Goal: Information Seeking & Learning: Learn about a topic

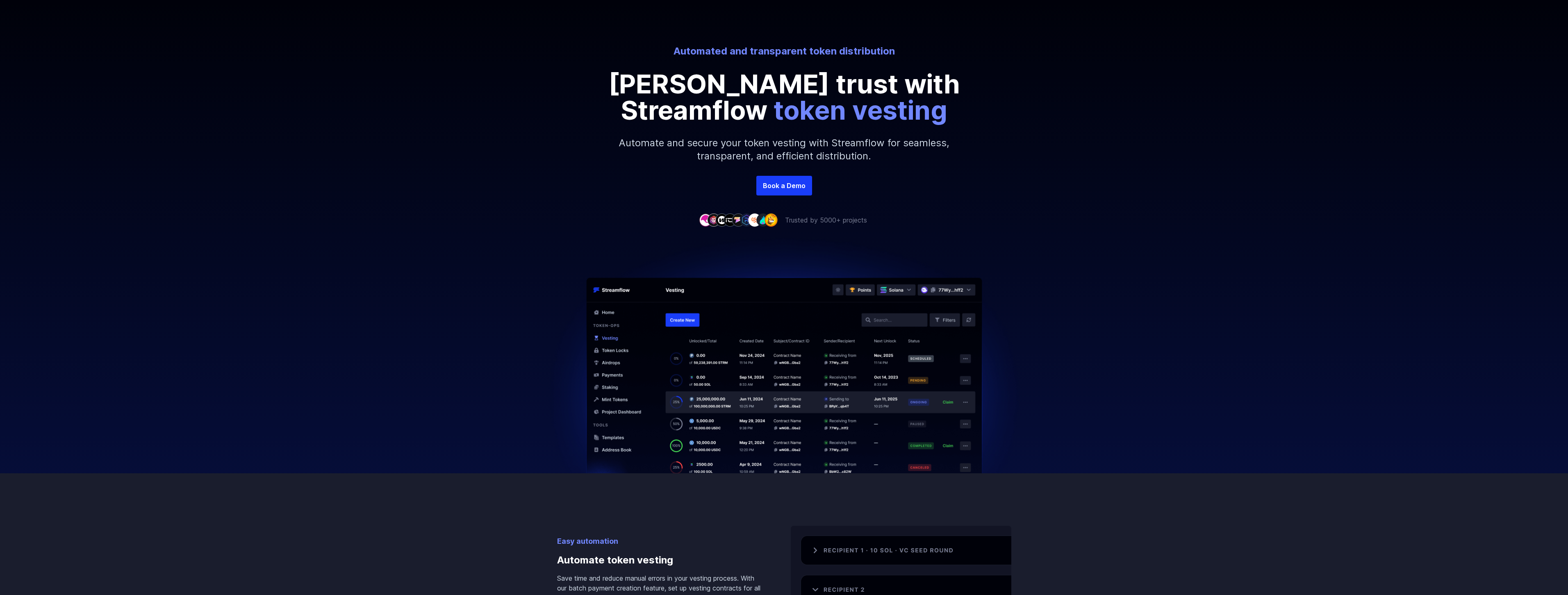
scroll to position [41, 0]
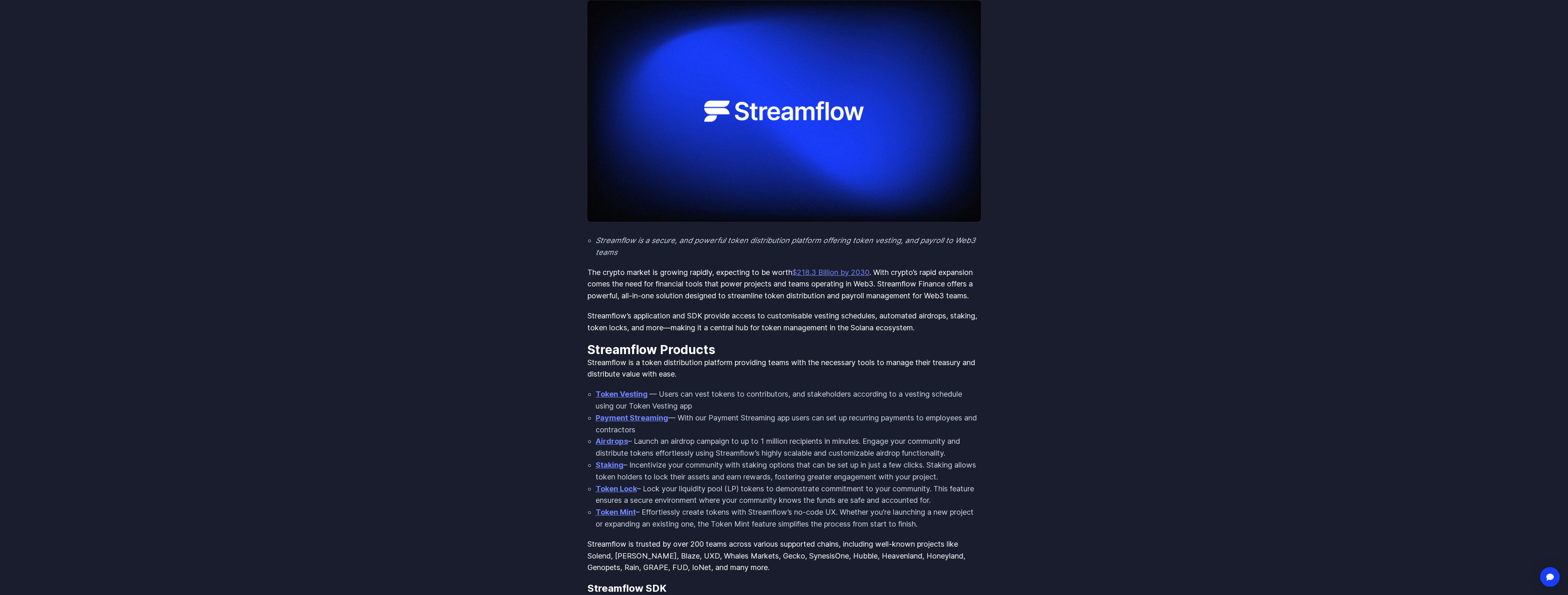
scroll to position [164, 0]
